Goal: Transaction & Acquisition: Purchase product/service

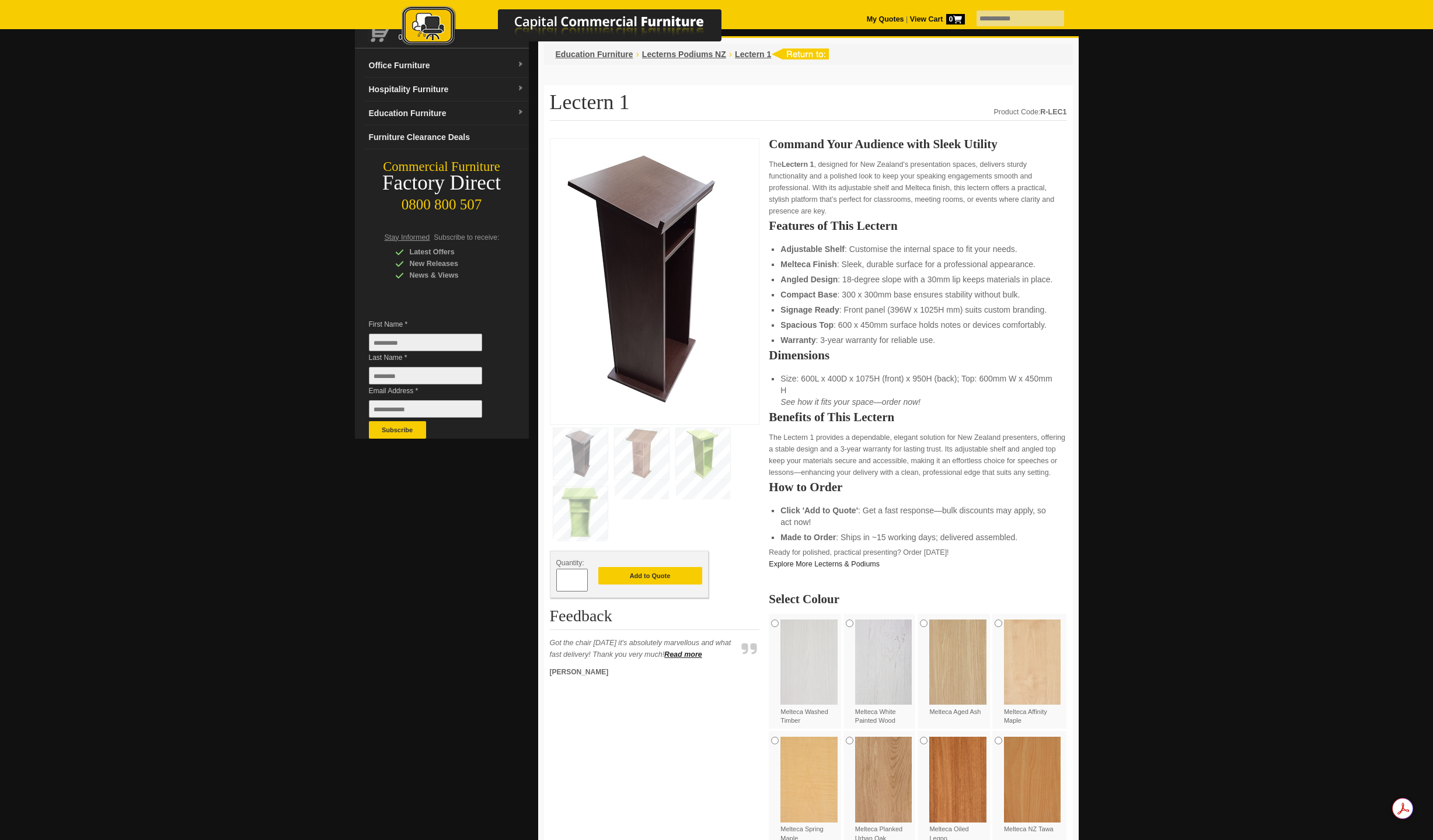
scroll to position [82, 0]
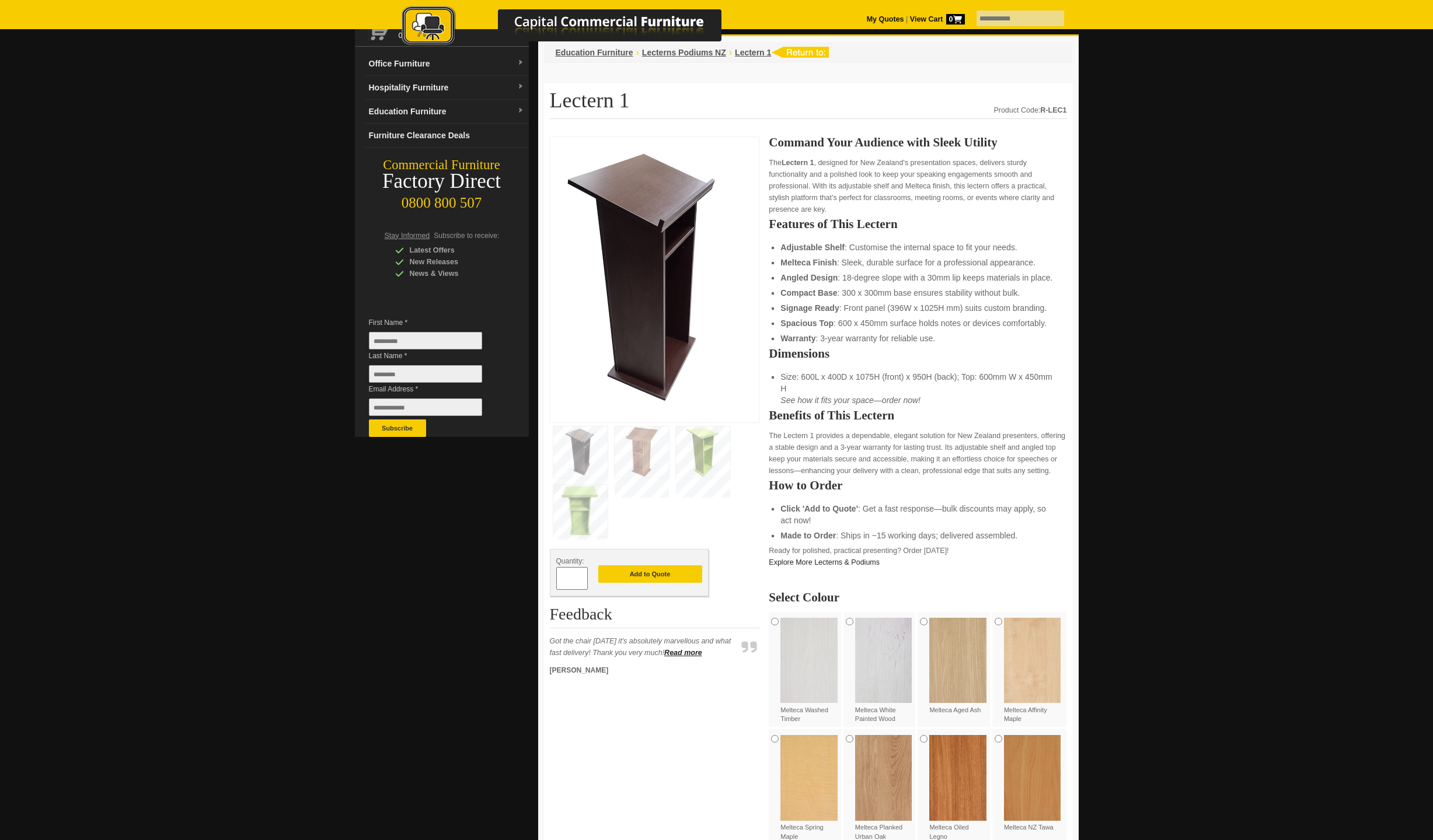
click at [637, 463] on img at bounding box center [641, 452] width 54 height 52
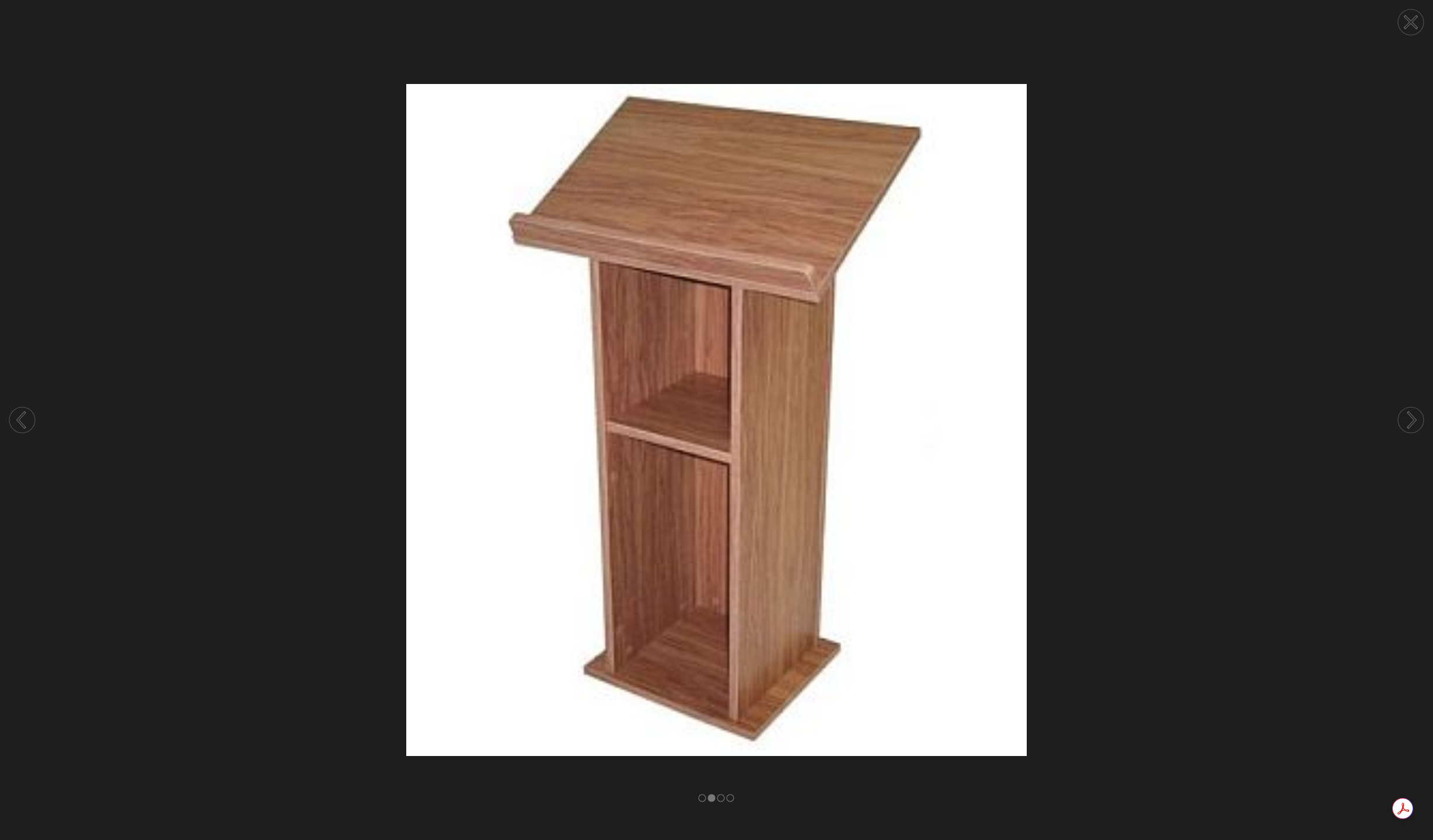
click at [1408, 418] on circle at bounding box center [1411, 420] width 26 height 26
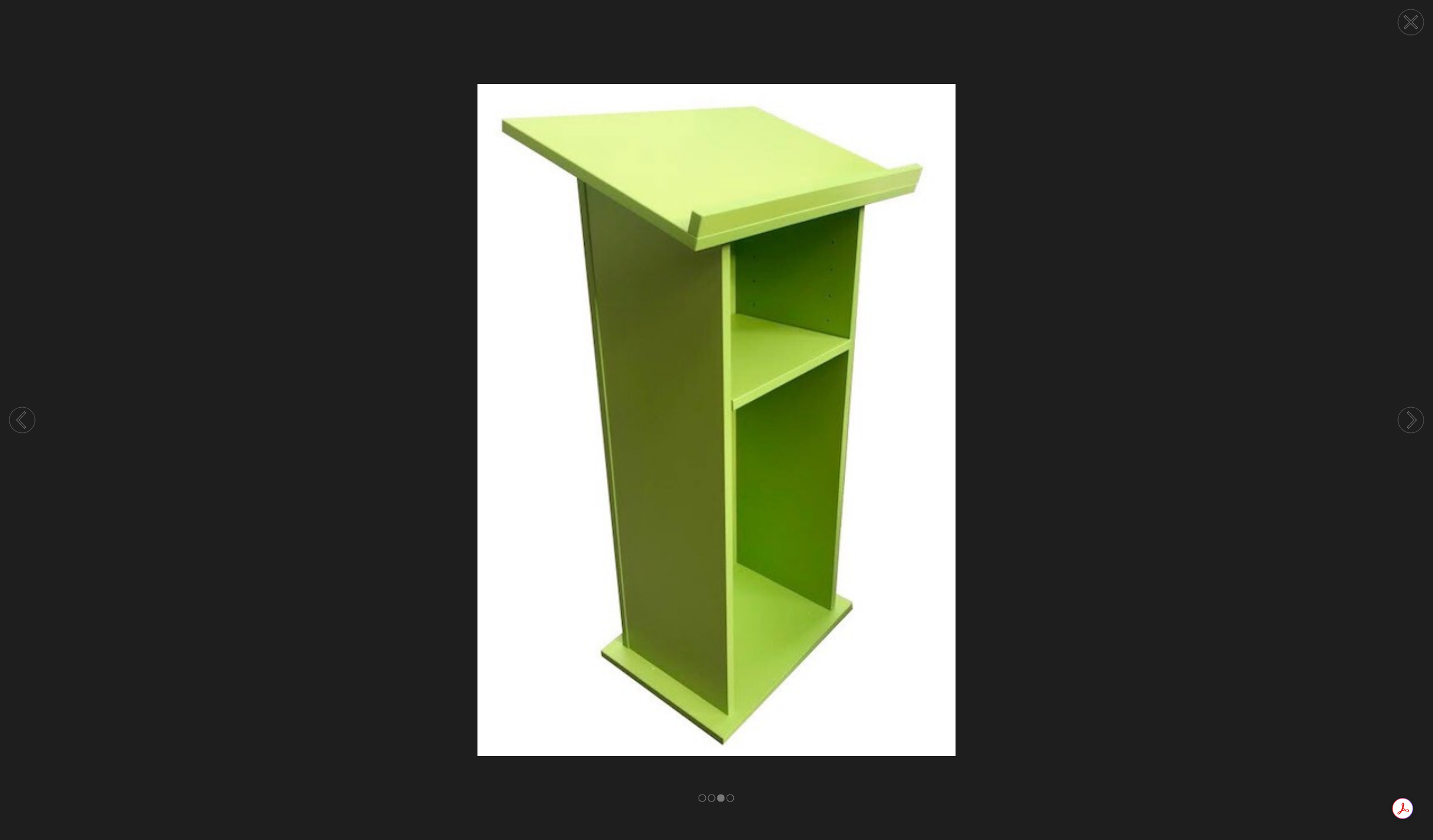
click at [1407, 420] on circle at bounding box center [1411, 420] width 26 height 26
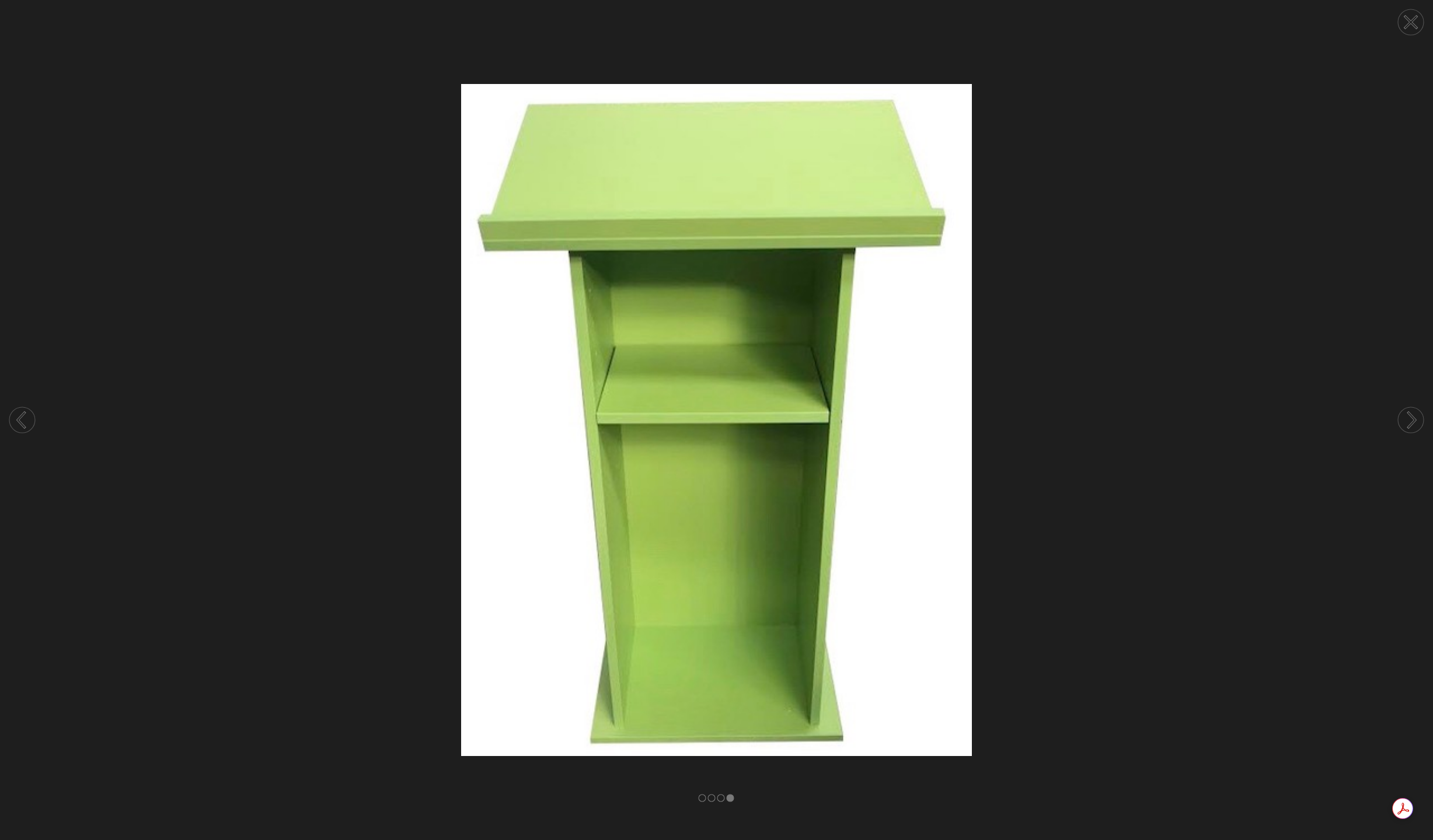
click at [1407, 420] on circle at bounding box center [1411, 420] width 26 height 26
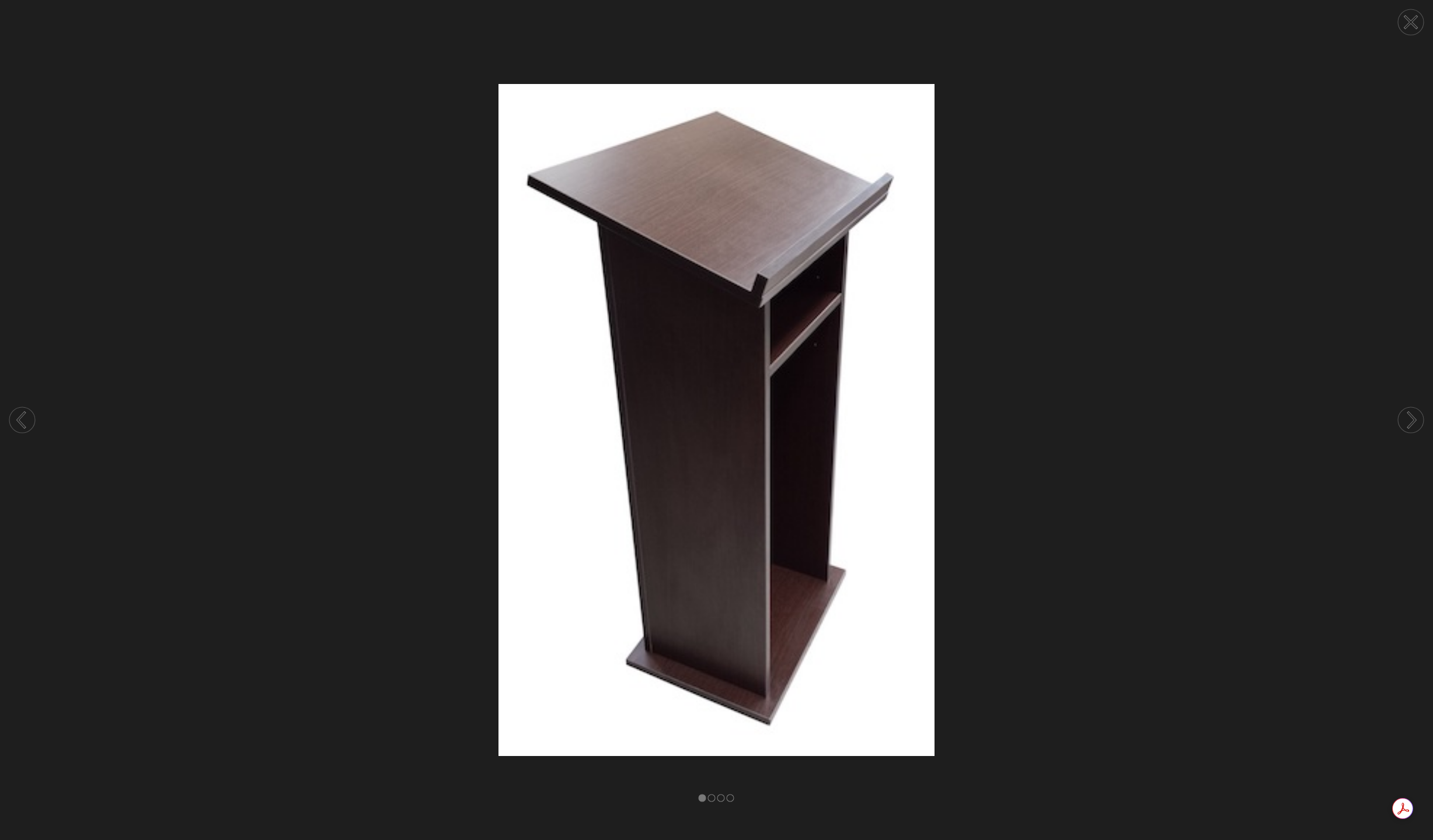
click at [1407, 420] on circle at bounding box center [1411, 420] width 26 height 26
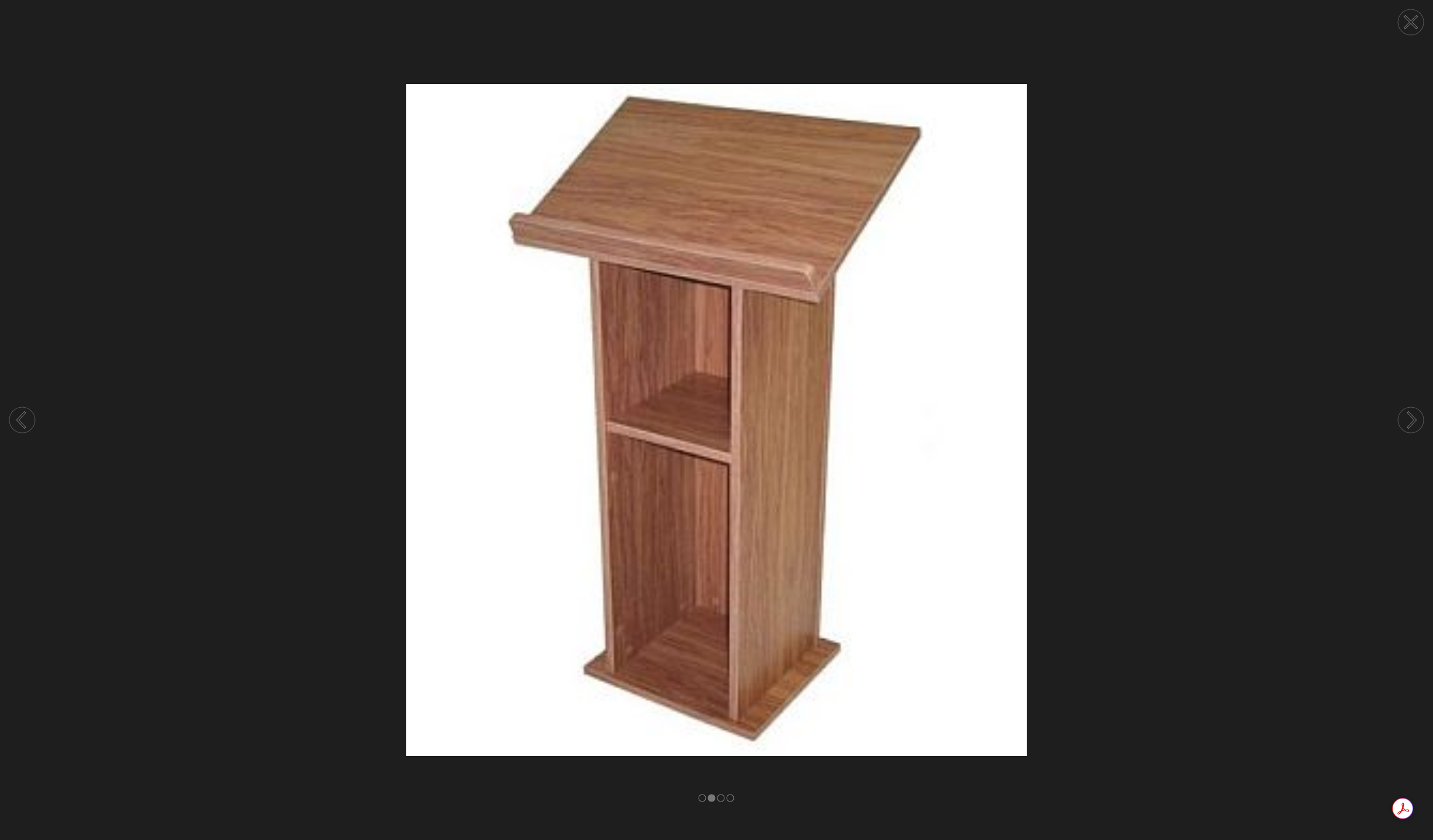
click at [1407, 420] on circle at bounding box center [1411, 420] width 26 height 26
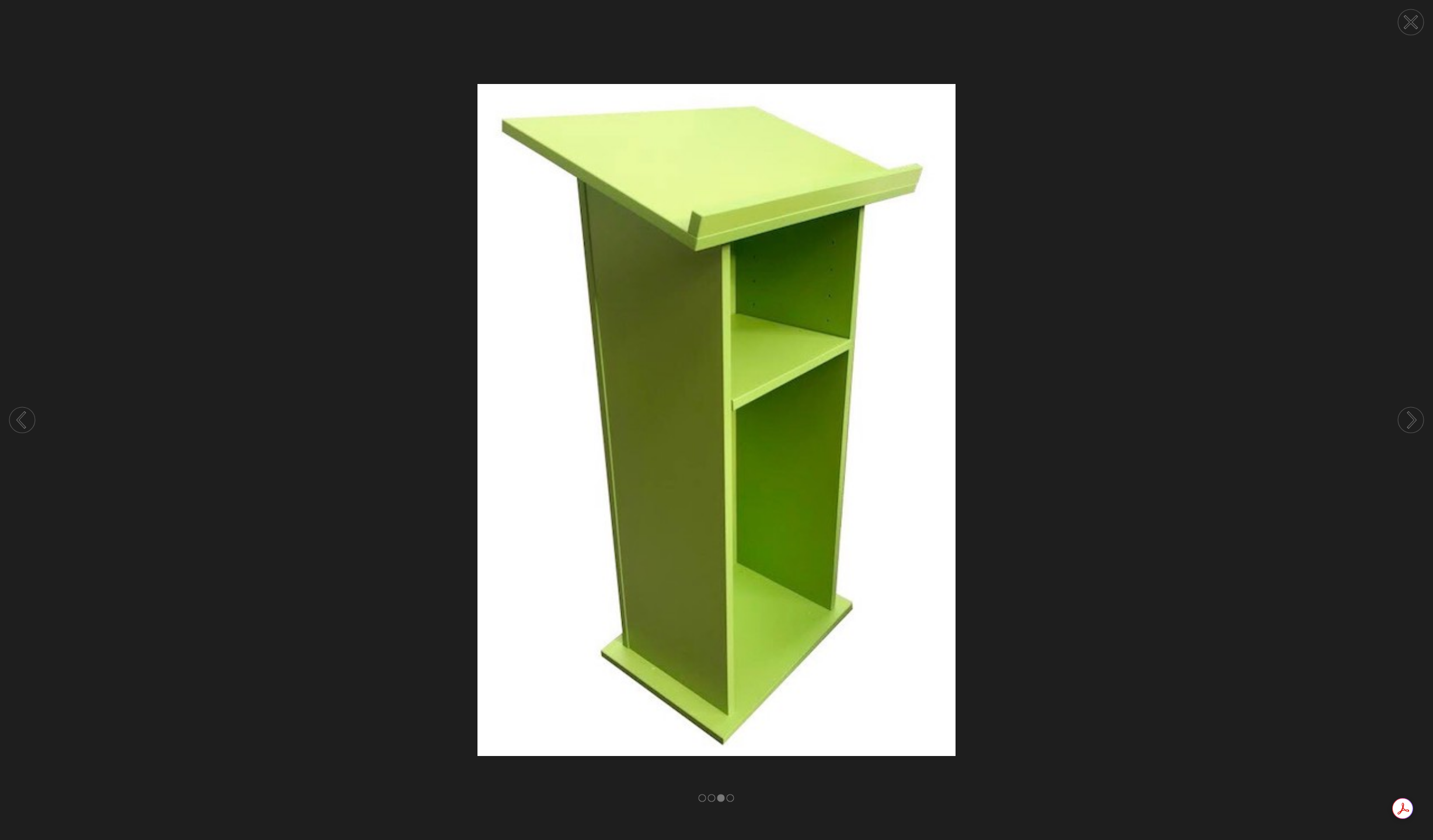
click at [1407, 420] on circle at bounding box center [1411, 420] width 26 height 26
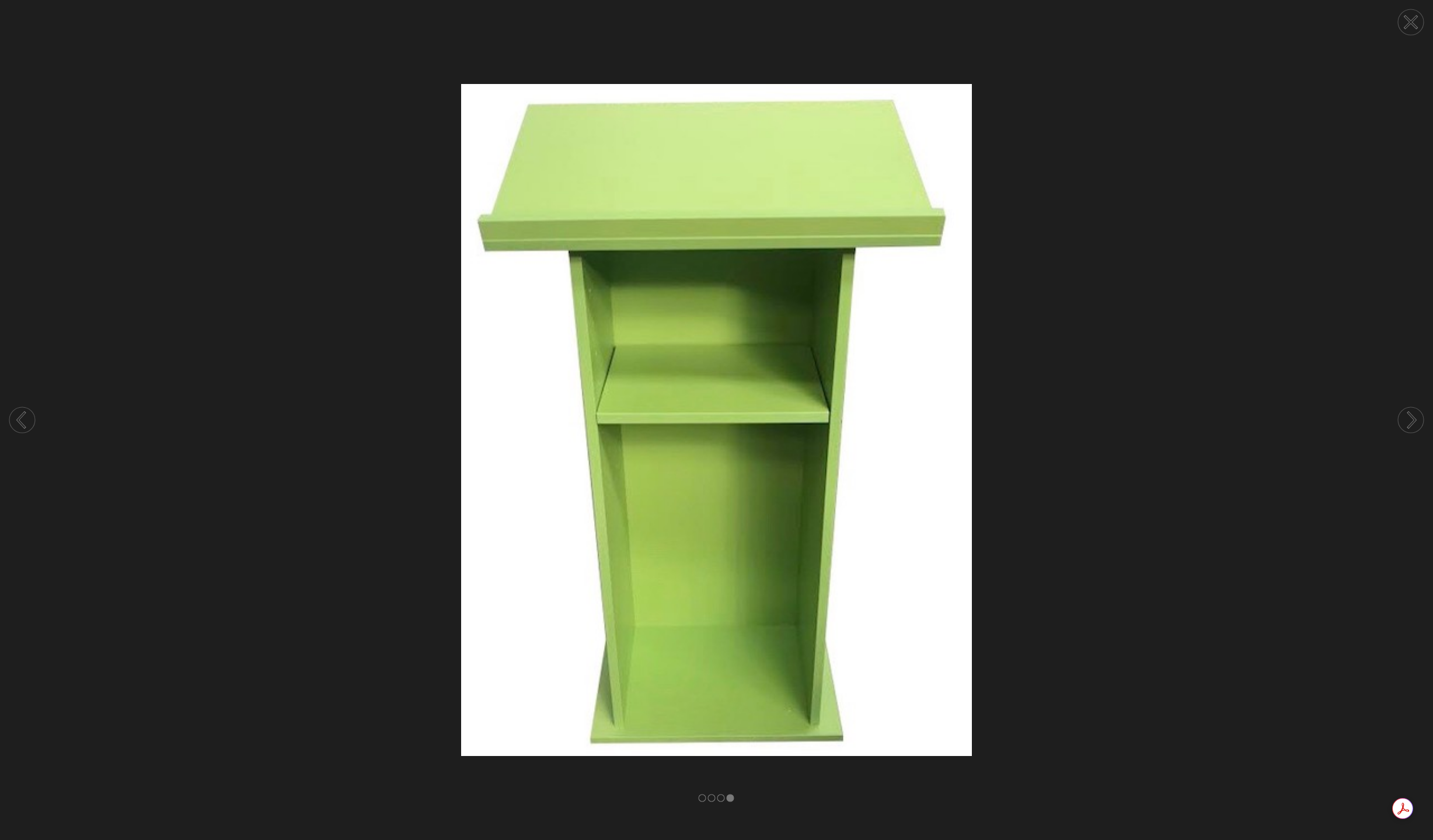
click at [1407, 420] on circle at bounding box center [1411, 420] width 26 height 26
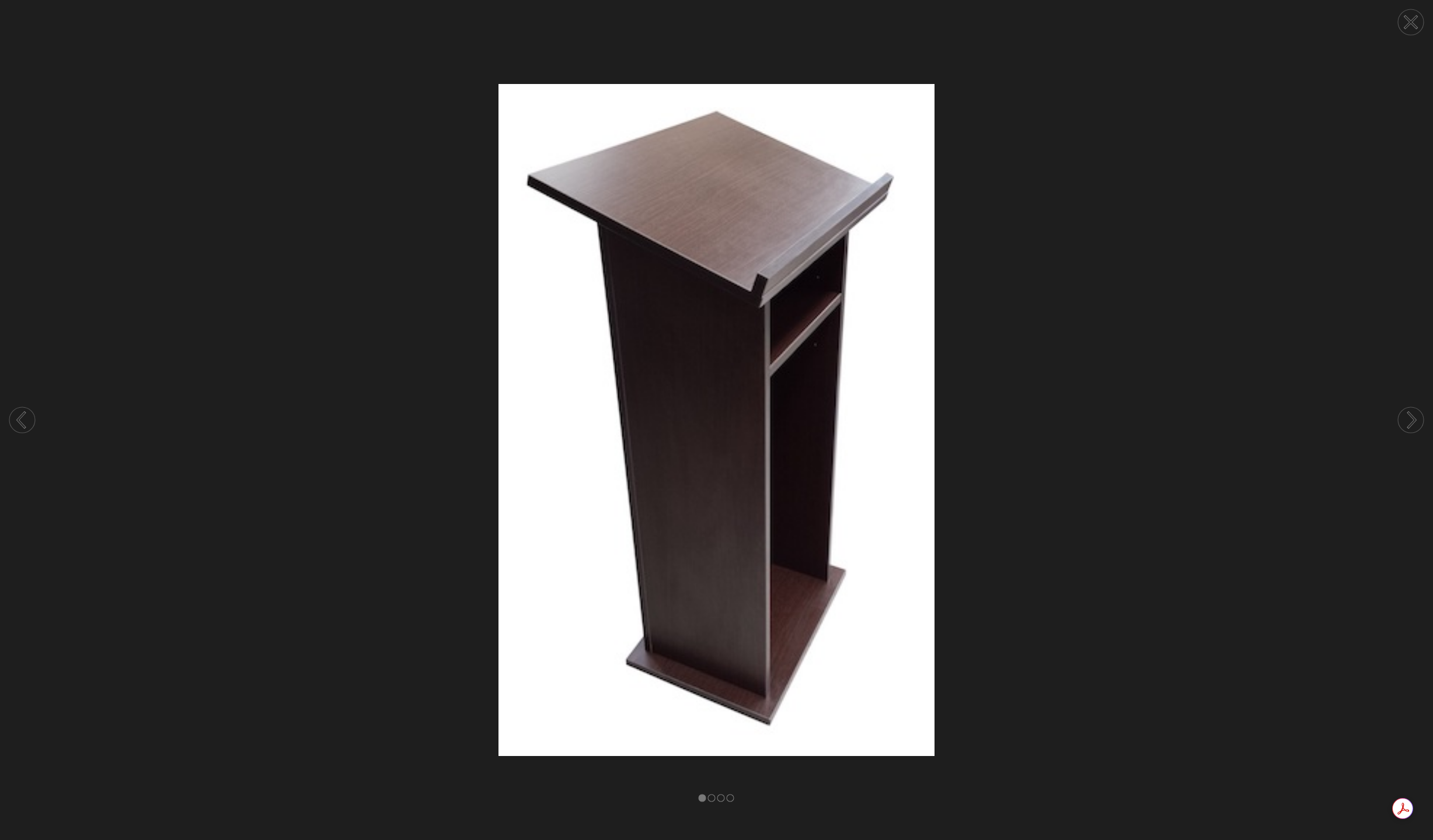
drag, startPoint x: 1413, startPoint y: 26, endPoint x: 1368, endPoint y: 60, distance: 56.4
click at [1413, 25] on icon at bounding box center [1411, 22] width 44 height 44
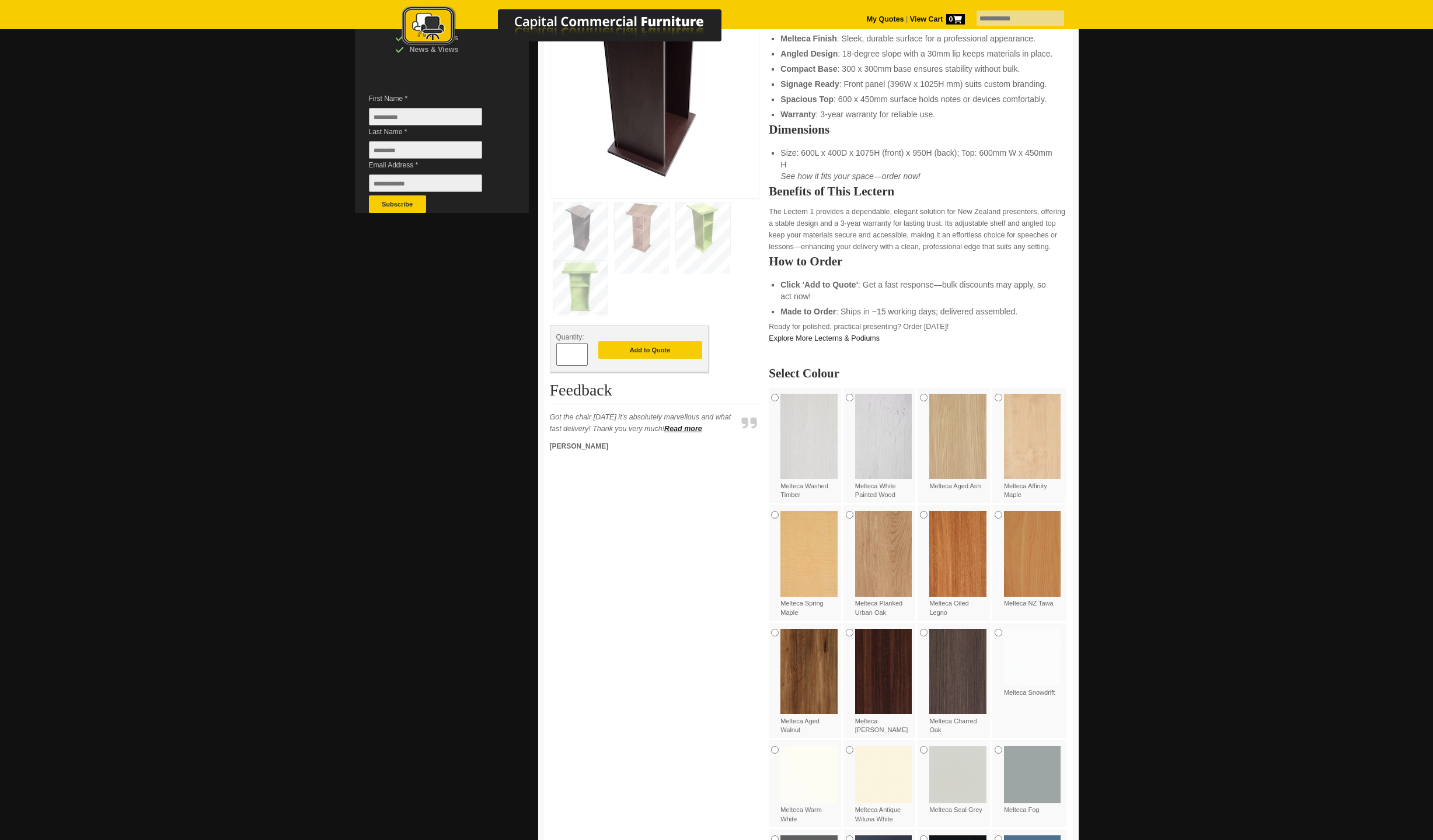
scroll to position [0, 0]
